Goal: Book appointment/travel/reservation

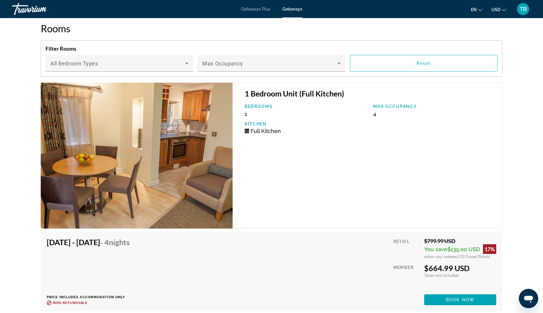
click at [35, 12] on div "Travorium" at bounding box center [42, 9] width 60 height 16
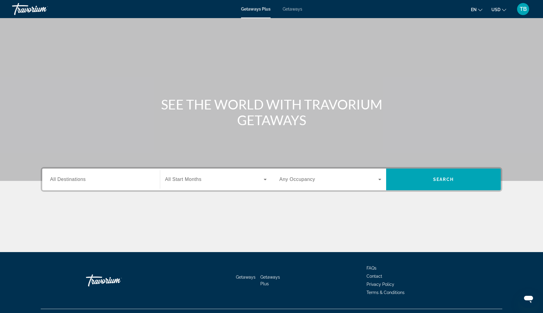
click at [133, 180] on input "Destination All Destinations" at bounding box center [101, 179] width 102 height 7
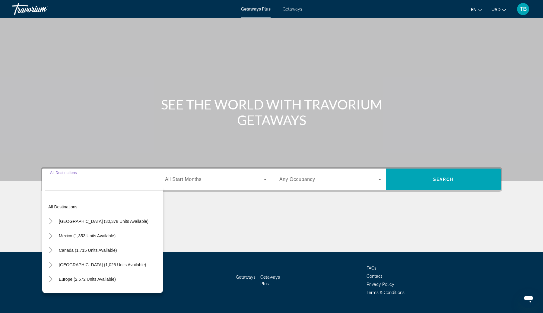
scroll to position [13, 0]
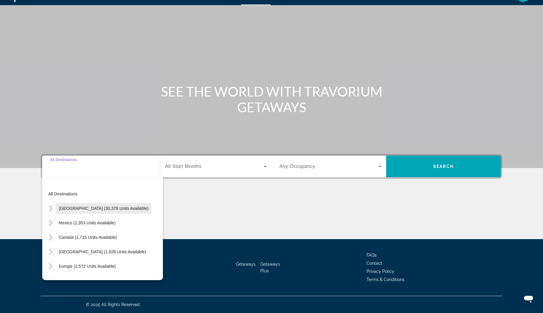
click at [121, 206] on span "United States (30,378 units available)" at bounding box center [104, 208] width 90 height 5
type input "**********"
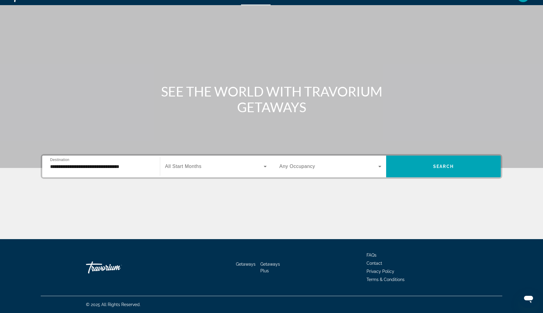
click at [198, 167] on span "All Start Months" at bounding box center [183, 166] width 37 height 5
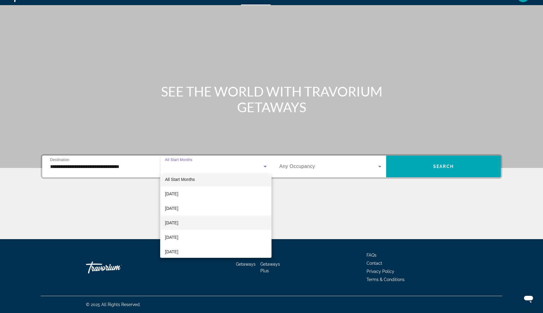
scroll to position [6, 0]
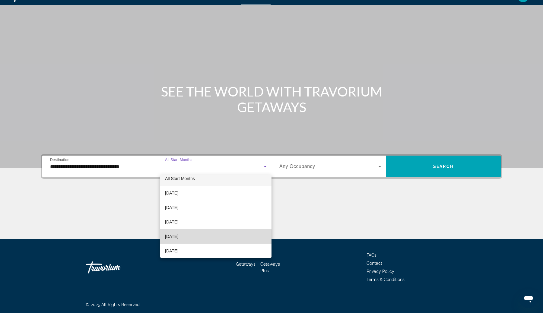
click at [178, 239] on span "December 2025" at bounding box center [171, 236] width 13 height 7
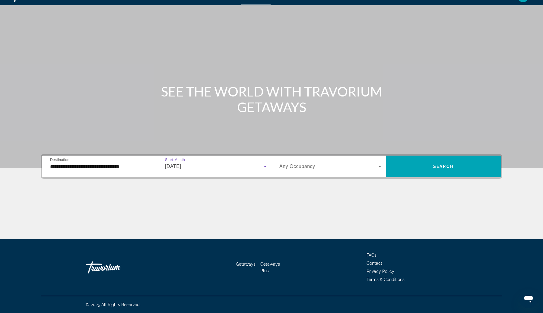
click at [316, 163] on span "Search widget" at bounding box center [329, 166] width 99 height 7
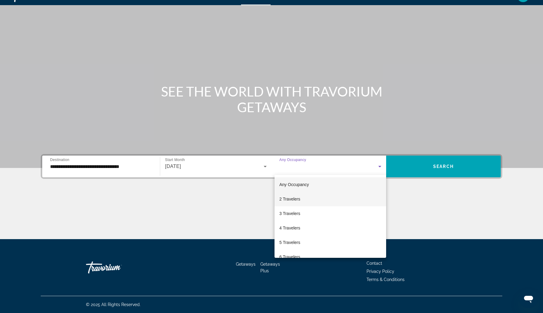
click at [318, 198] on mat-option "2 Travelers" at bounding box center [331, 199] width 112 height 14
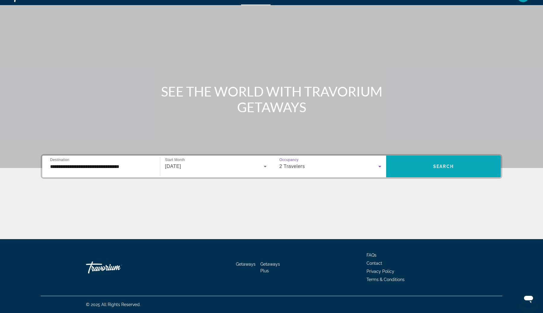
click at [431, 162] on span "Search widget" at bounding box center [443, 166] width 115 height 14
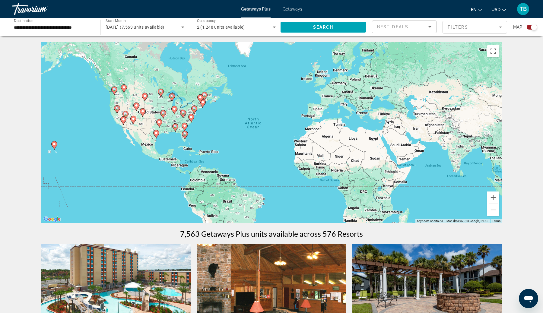
click at [195, 129] on div "To activate drag with keyboard, press Alt + Enter. Once in keyboard drag state,…" at bounding box center [272, 132] width 462 height 181
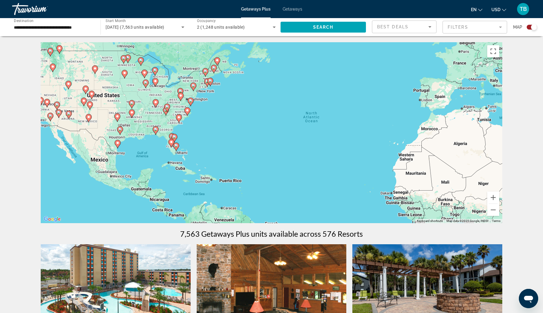
click at [206, 84] on icon "Main content" at bounding box center [207, 83] width 5 height 8
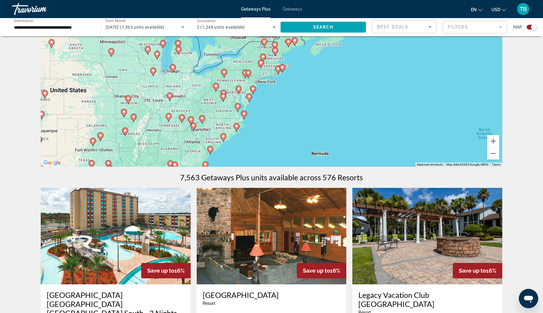
scroll to position [57, 0]
click at [82, 28] on input "**********" at bounding box center [53, 27] width 79 height 7
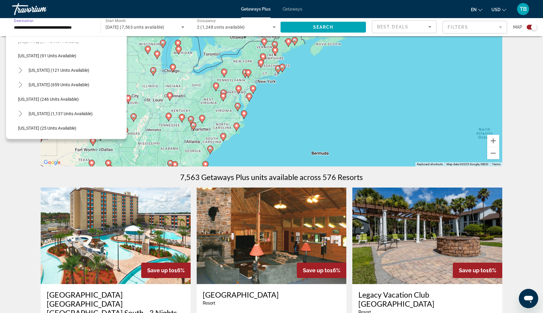
scroll to position [364, 0]
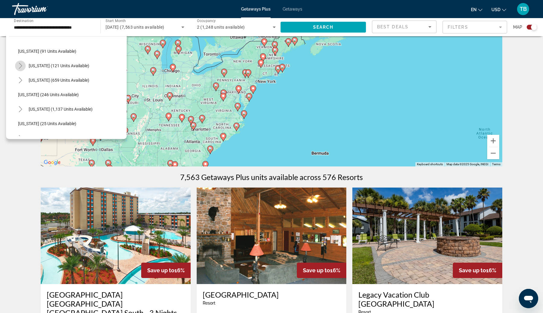
click at [18, 66] on icon "Toggle New York (121 units available)" at bounding box center [21, 66] width 6 height 6
click at [46, 66] on span "New York (121 units available)" at bounding box center [59, 65] width 61 height 5
type input "**********"
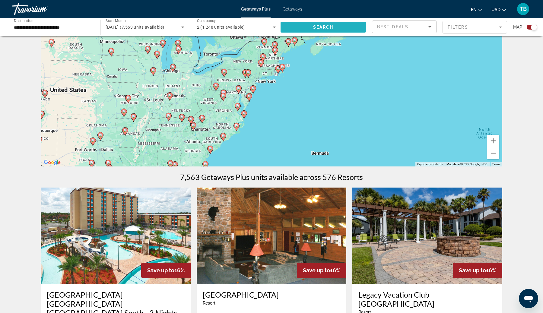
click at [323, 25] on span "Search" at bounding box center [323, 27] width 21 height 5
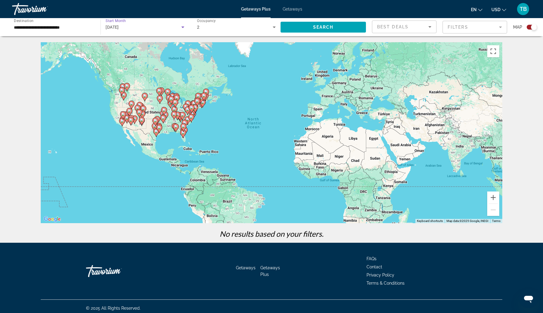
click at [176, 24] on div "December 2025" at bounding box center [143, 27] width 75 height 7
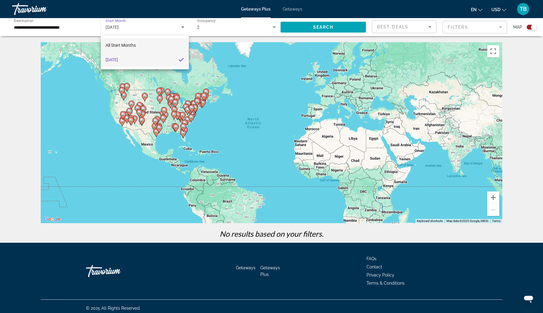
click at [152, 45] on mat-option "All Start Months" at bounding box center [145, 45] width 88 height 14
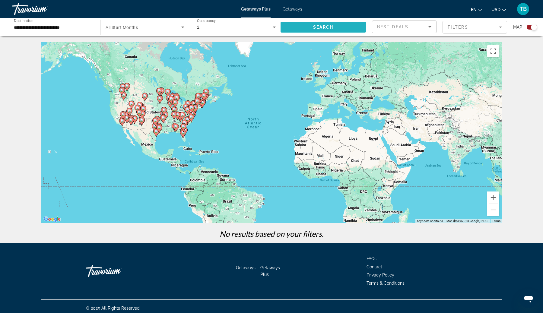
click at [335, 28] on span "Search widget" at bounding box center [323, 27] width 85 height 14
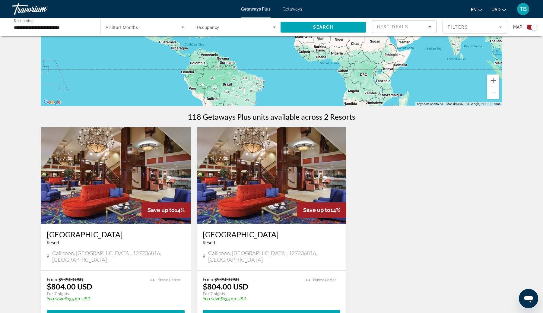
scroll to position [123, 0]
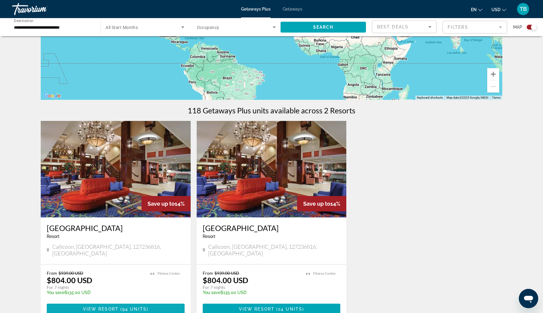
click at [106, 307] on span "View Resort" at bounding box center [101, 309] width 36 height 5
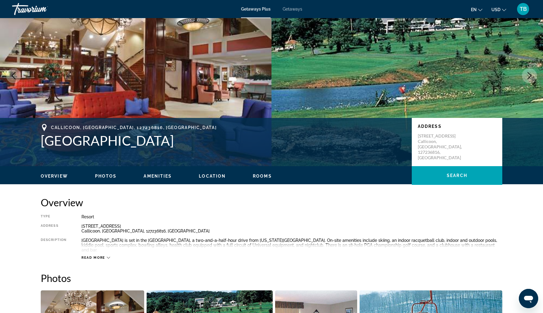
scroll to position [37, 0]
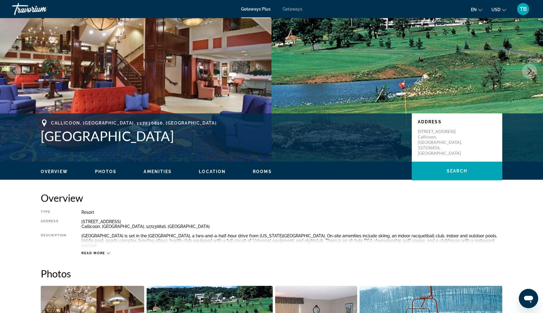
click at [104, 251] on span "Read more" at bounding box center [94, 253] width 24 height 4
click at [47, 141] on h1 "Villa Roma Resort Lodges" at bounding box center [223, 136] width 365 height 16
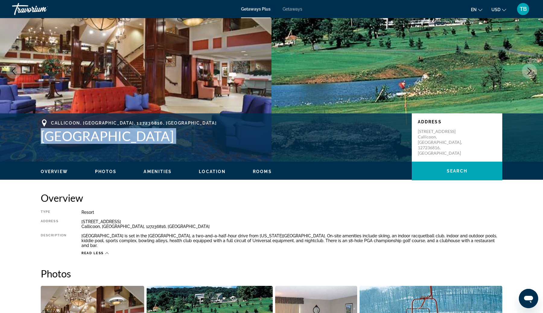
drag, startPoint x: 47, startPoint y: 141, endPoint x: 192, endPoint y: 138, distance: 144.9
click at [192, 138] on h1 "Villa Roma Resort Lodges" at bounding box center [223, 136] width 365 height 16
copy h1 "Villa Roma Resort Lodges"
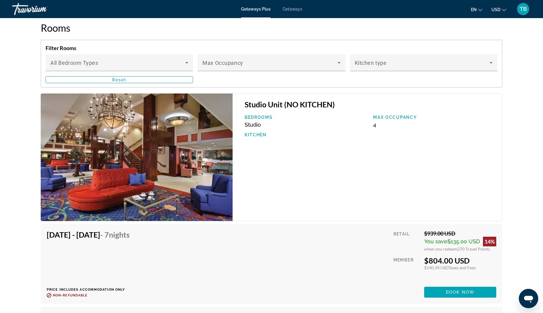
scroll to position [855, 0]
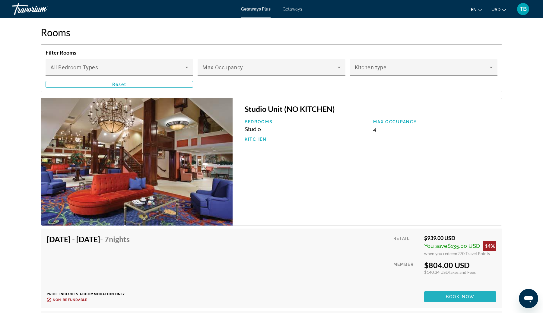
click at [460, 295] on span "Book now" at bounding box center [460, 297] width 29 height 5
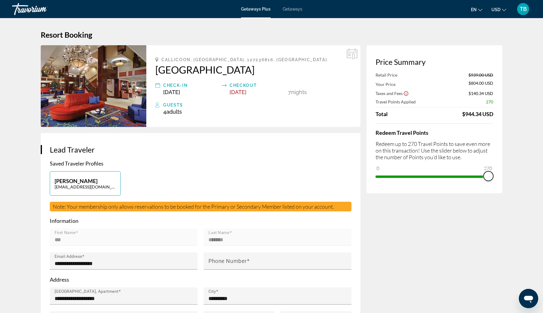
drag, startPoint x: 488, startPoint y: 175, endPoint x: 498, endPoint y: 174, distance: 11.0
click at [498, 174] on div "Price Summary Retail Price $939.00 USD Your Price $804.00 USD Taxes and Fees $1…" at bounding box center [435, 119] width 136 height 148
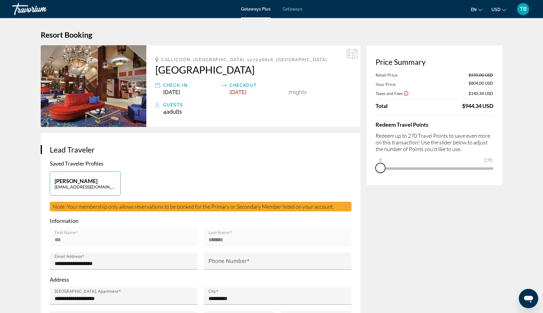
drag, startPoint x: 487, startPoint y: 176, endPoint x: 375, endPoint y: 179, distance: 112.6
click at [375, 179] on div "Price Summary Retail Price $939.00 USD Your Price $804.00 USD Taxes and Fees $1…" at bounding box center [435, 115] width 136 height 140
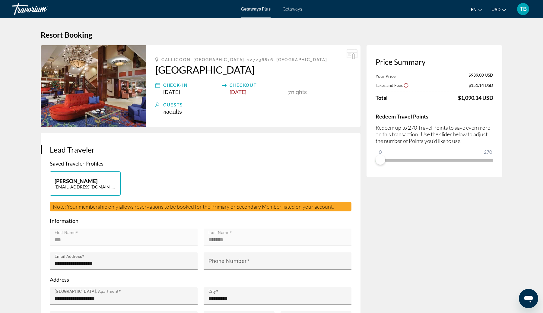
click at [29, 13] on div "Travorium" at bounding box center [42, 9] width 60 height 16
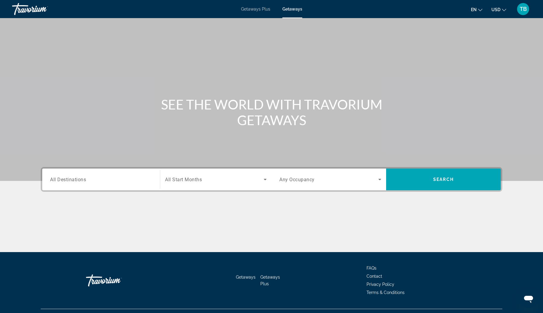
click at [258, 9] on span "Getaways Plus" at bounding box center [255, 9] width 29 height 5
click at [112, 178] on input "Destination All Destinations" at bounding box center [101, 179] width 102 height 7
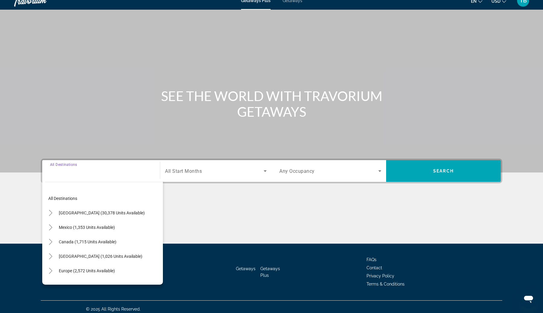
scroll to position [13, 0]
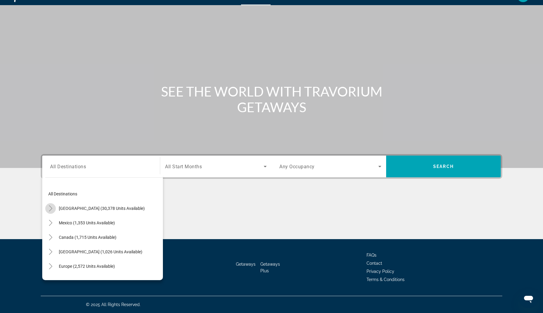
click at [49, 207] on icon "Toggle United States (30,378 units available)" at bounding box center [51, 209] width 6 height 6
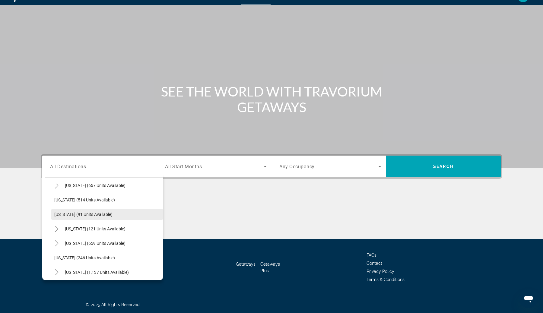
scroll to position [342, 0]
click at [84, 230] on span "New York (121 units available)" at bounding box center [95, 228] width 61 height 5
type input "**********"
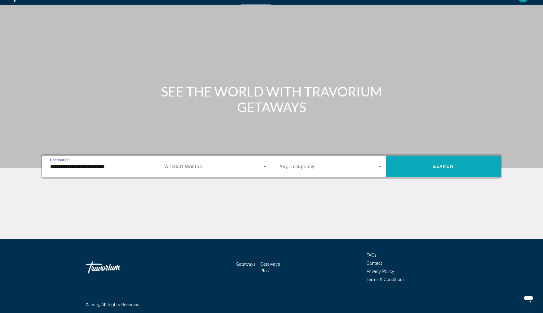
click at [454, 175] on span "Search widget" at bounding box center [443, 167] width 115 height 22
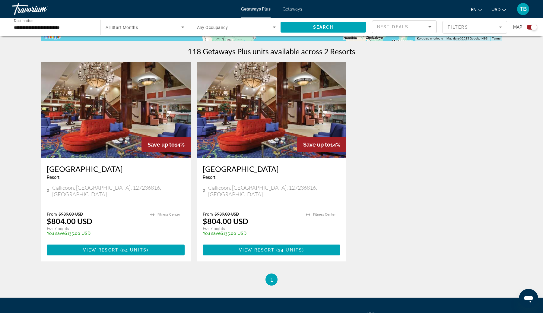
scroll to position [235, 0]
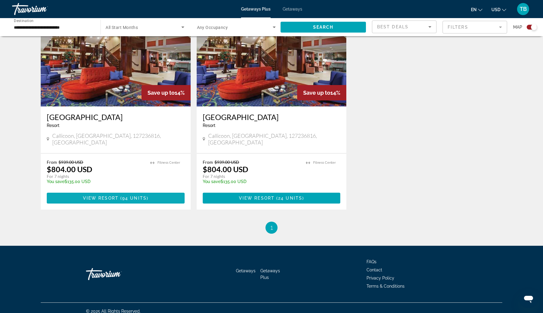
click at [152, 191] on span "Main content" at bounding box center [116, 198] width 138 height 14
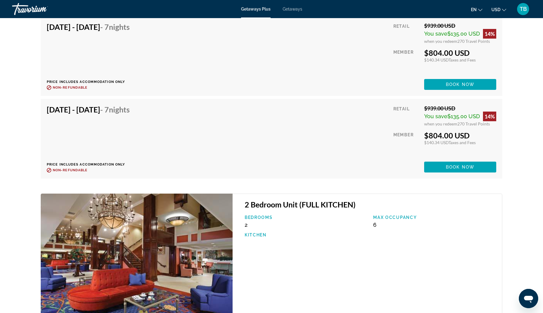
scroll to position [1807, 0]
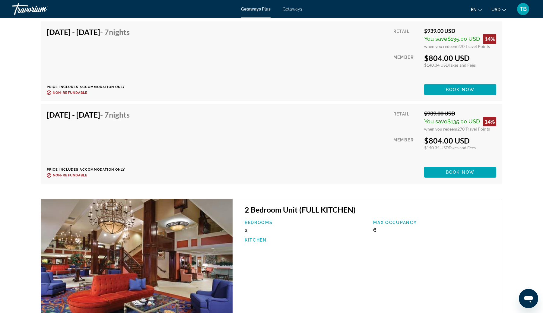
click at [37, 12] on div "Travorium" at bounding box center [42, 9] width 60 height 16
